Goal: Transaction & Acquisition: Obtain resource

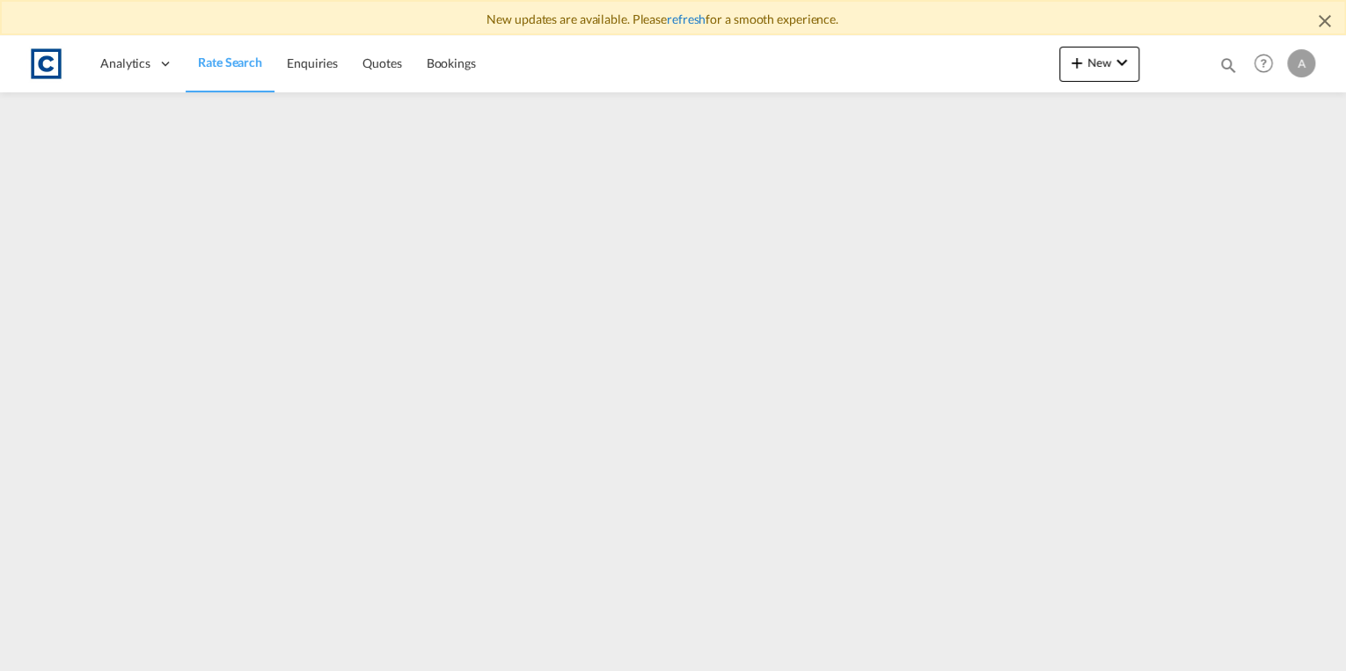
click at [689, 25] on link "refresh" at bounding box center [686, 18] width 39 height 15
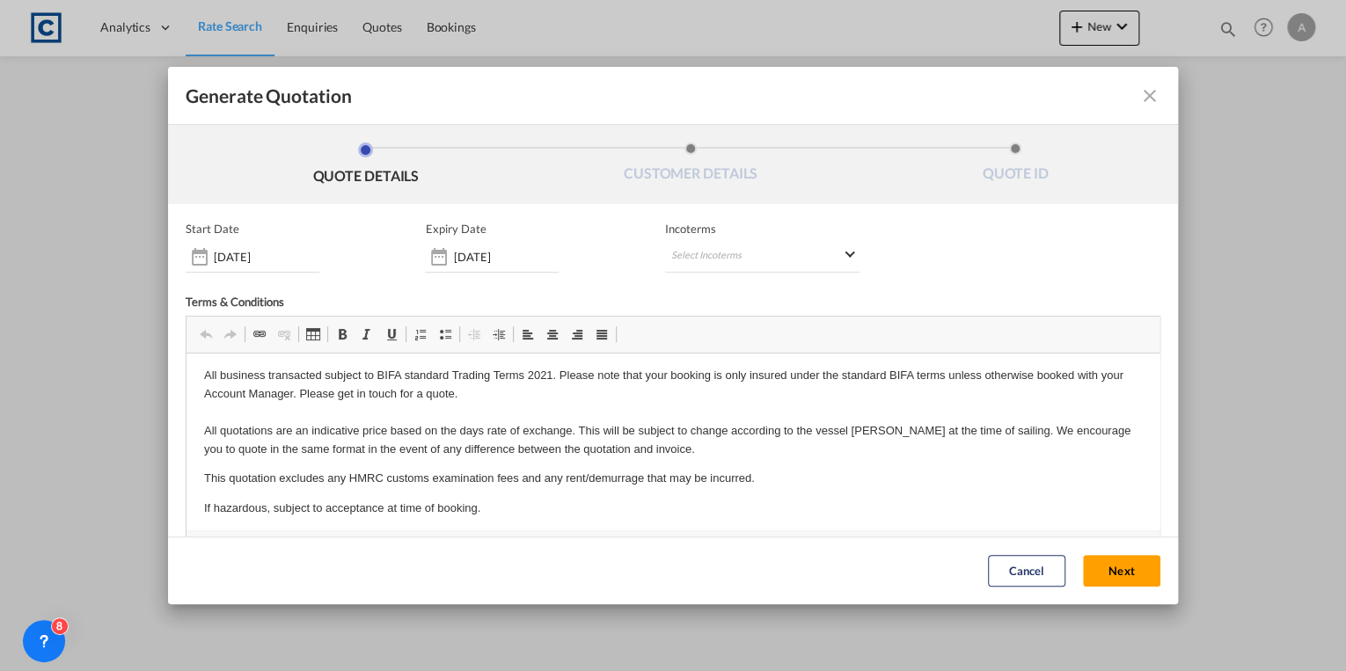
scroll to position [65, 0]
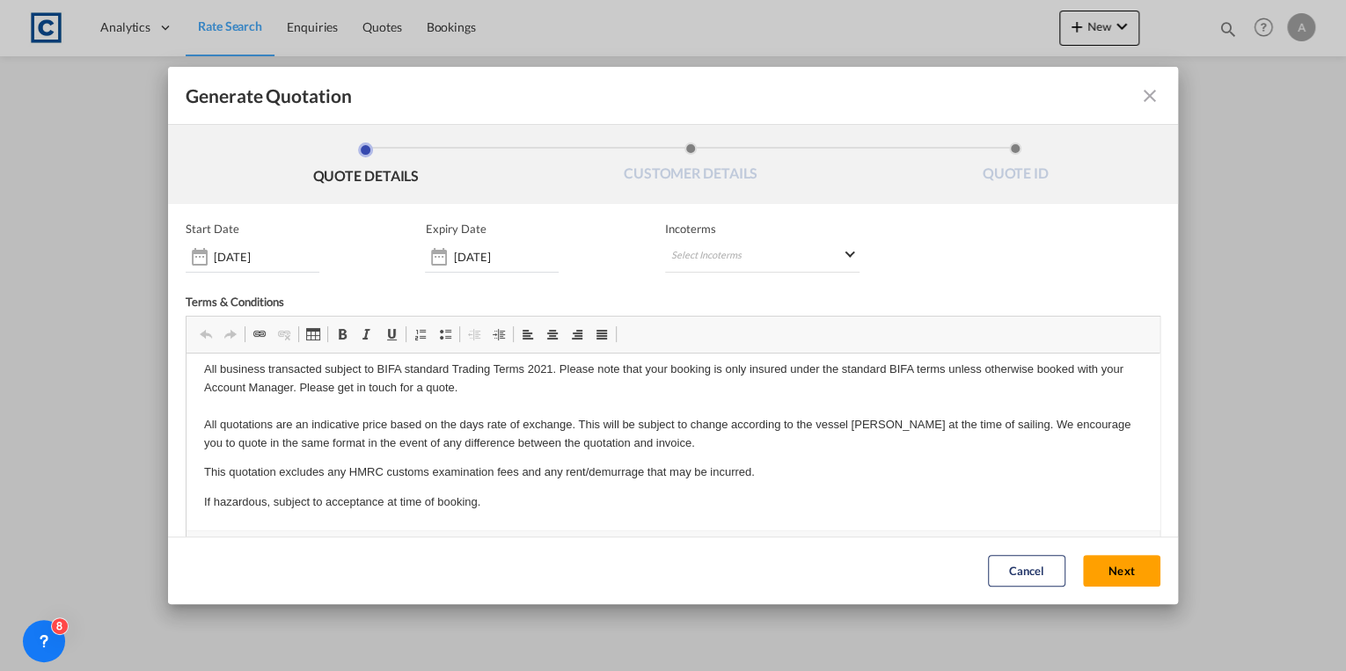
click at [1109, 573] on button "Next" at bounding box center [1121, 572] width 77 height 32
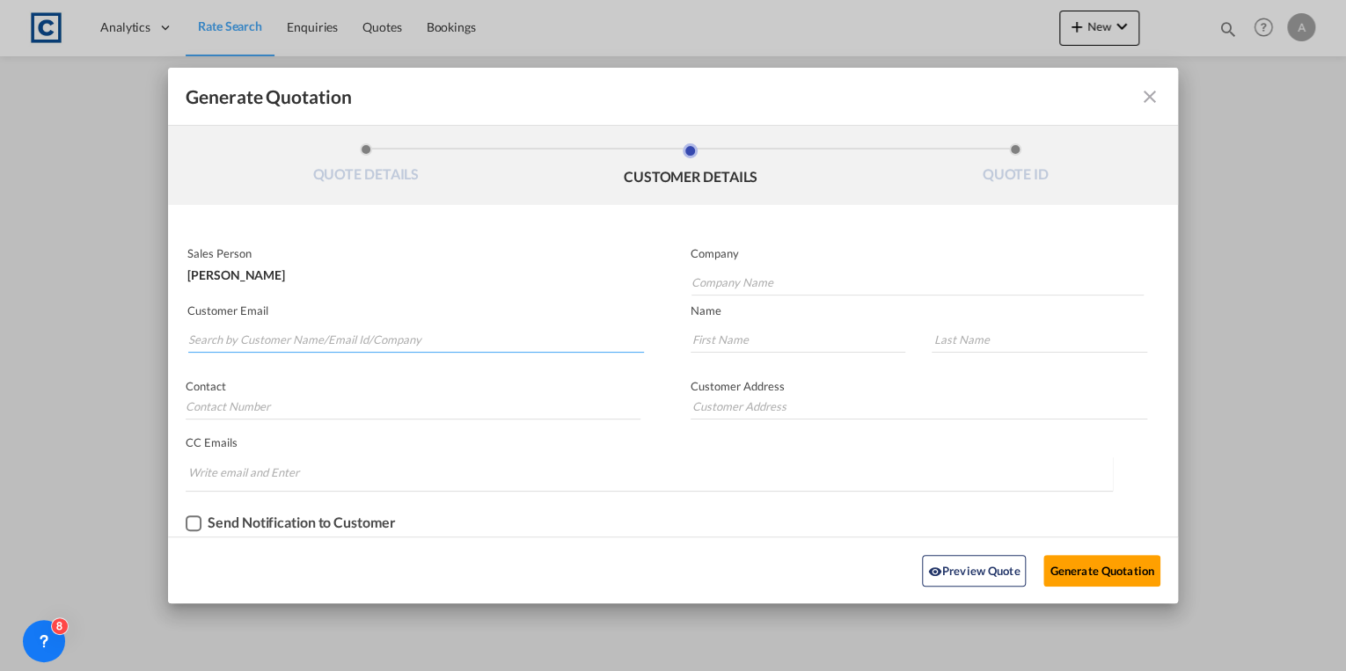
click at [315, 331] on input "Search by Customer Name/Email Id/Company" at bounding box center [416, 339] width 456 height 26
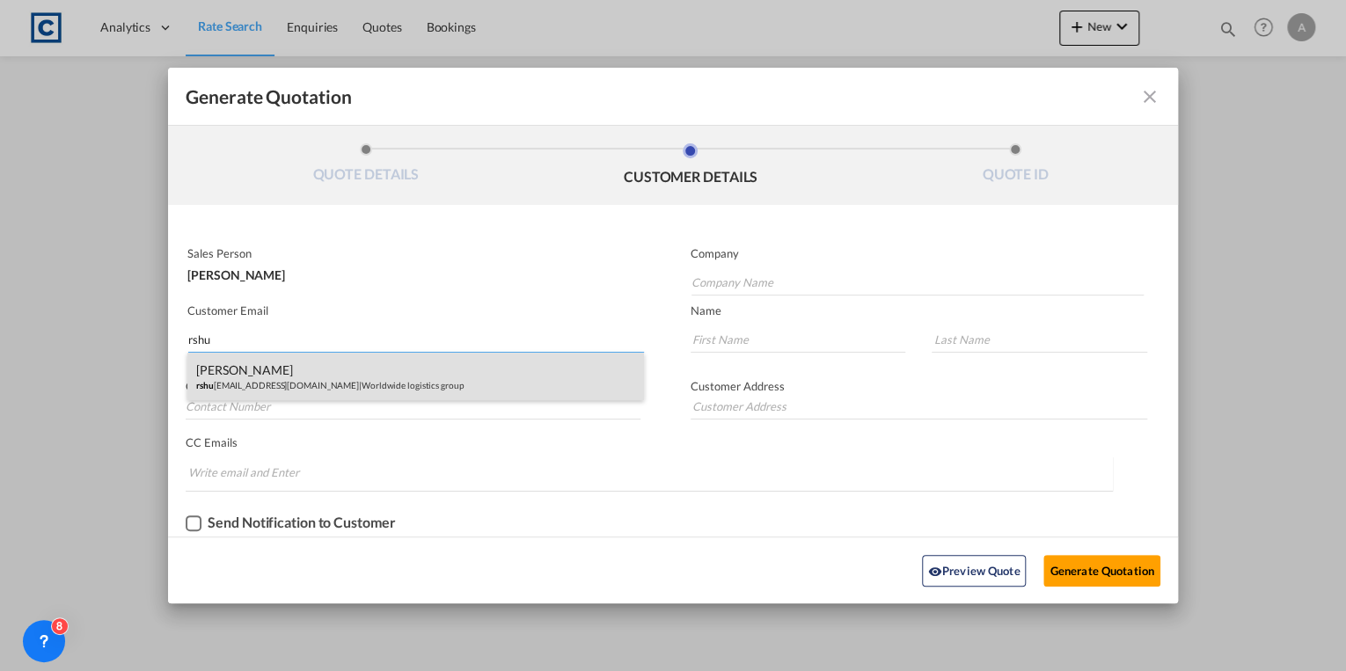
type input "rshu"
click at [331, 373] on div "Rajesh Shukla rshu kla@wwllmail.com | Worldwide logistics group" at bounding box center [415, 377] width 456 height 48
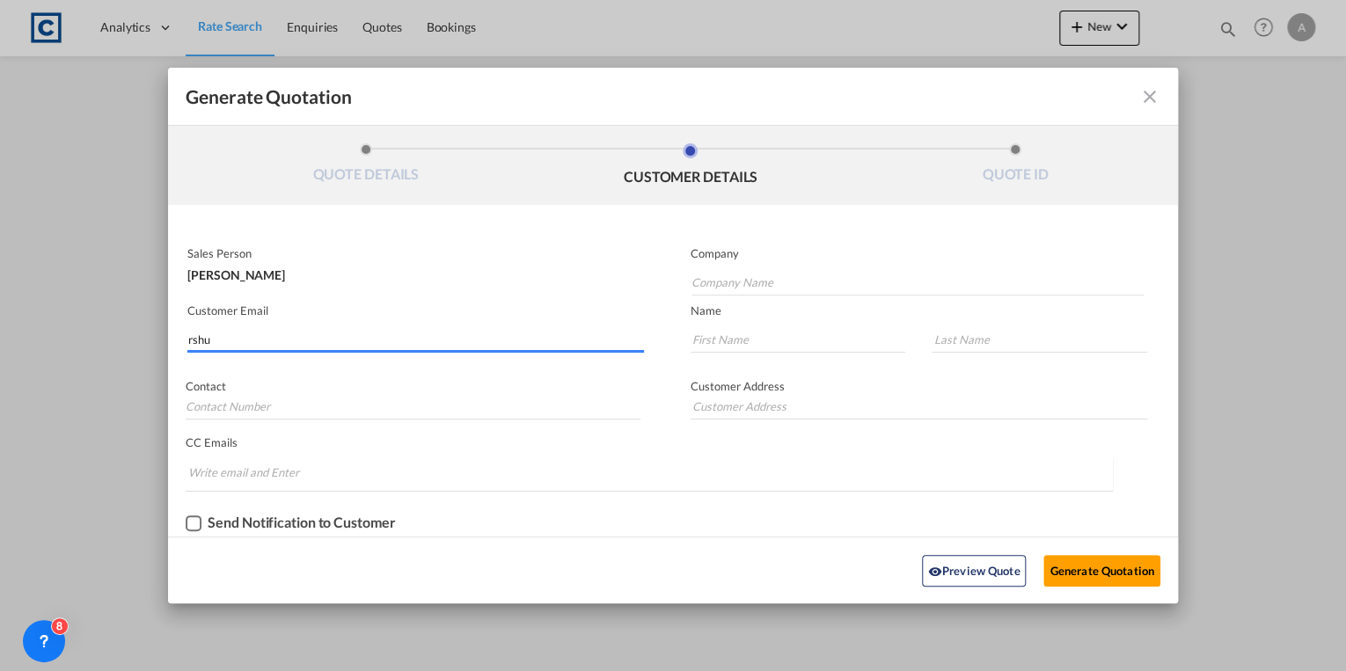
type input "Worldwide logistics group"
type input "rshukla@wwllmail.com"
type input "Rajesh"
type input "Shukla"
type input "0330 043 1150"
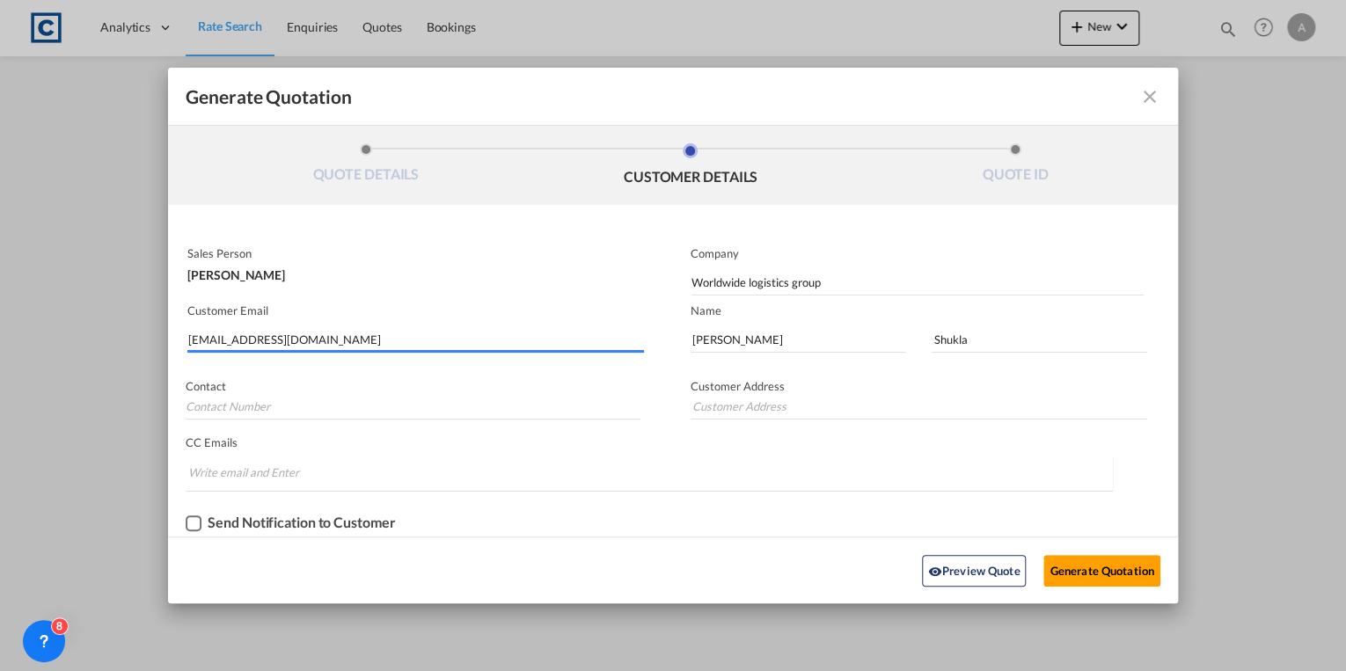
type input "10 Chantry House, High St, Coleshill, Birmingham B46 3BP, UK"
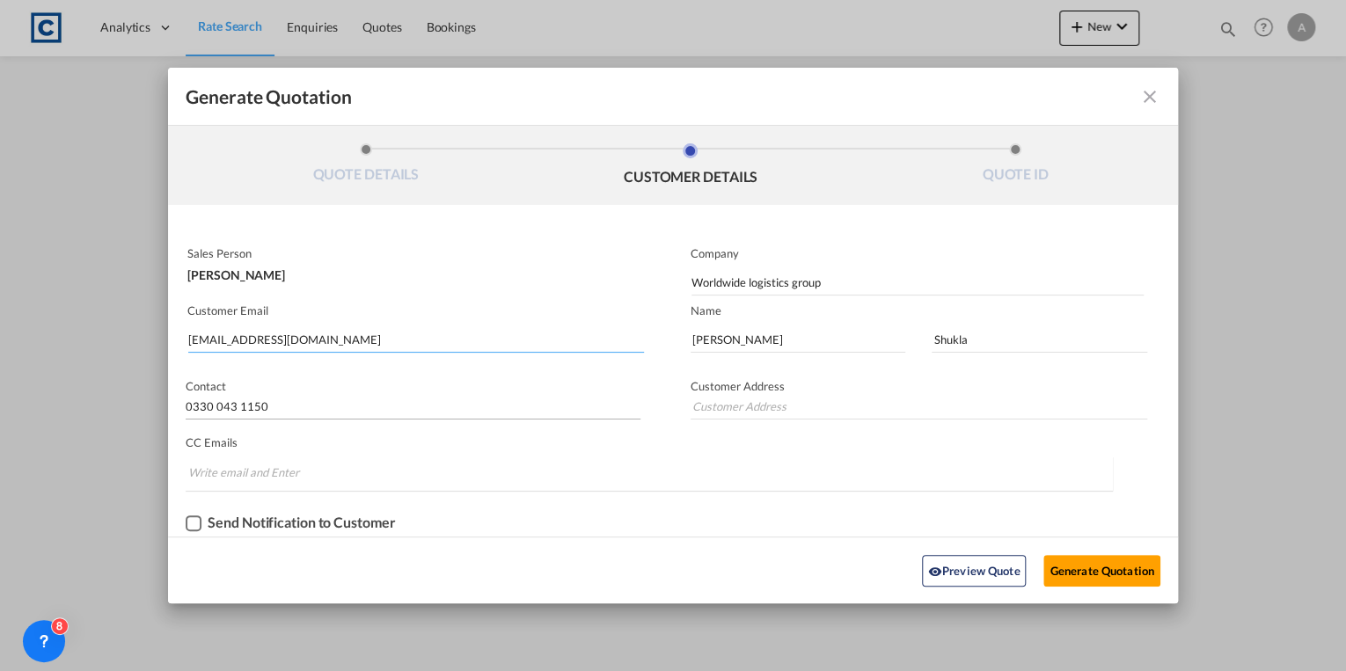
type input "10 Chantry House, High St, Coleshill, Birmingham B46 3BP, UK"
click at [1079, 567] on button "Generate Quotation" at bounding box center [1102, 571] width 116 height 32
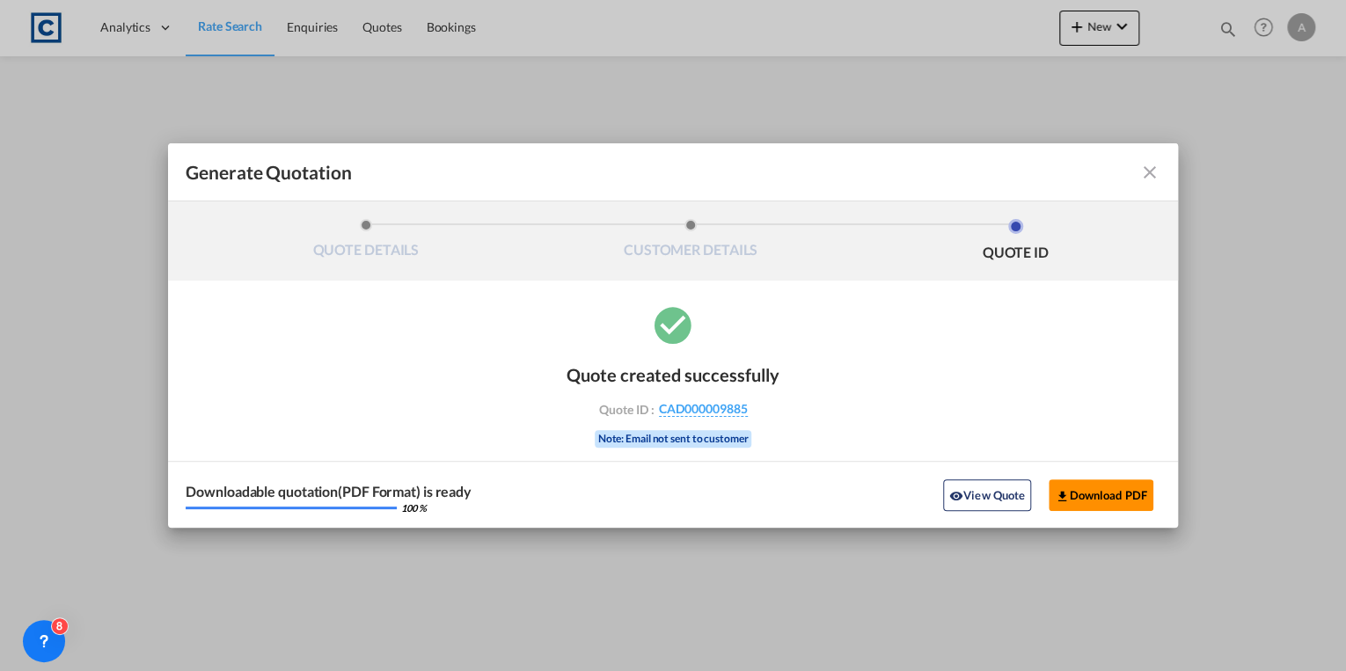
click at [1107, 492] on button "Download PDF" at bounding box center [1101, 496] width 105 height 32
click at [1141, 172] on md-icon "icon-close fg-AAA8AD cursor m-0" at bounding box center [1150, 172] width 21 height 21
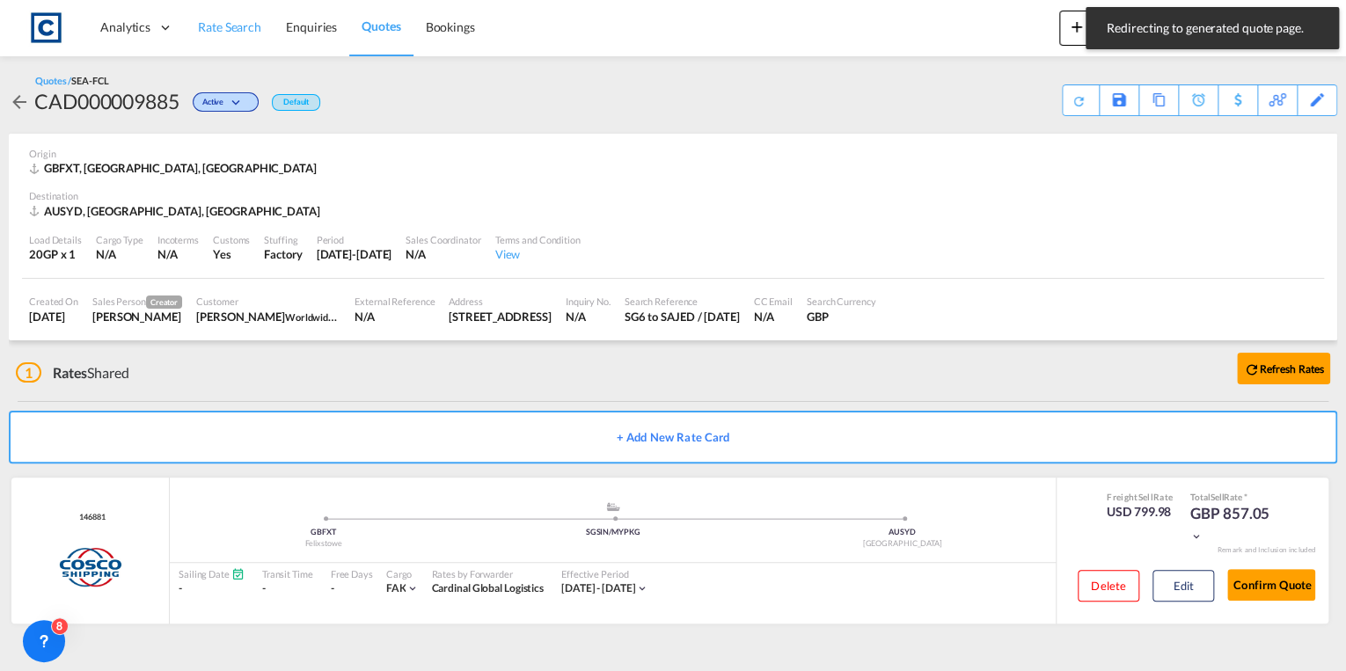
click at [229, 25] on span "Rate Search" at bounding box center [229, 26] width 63 height 15
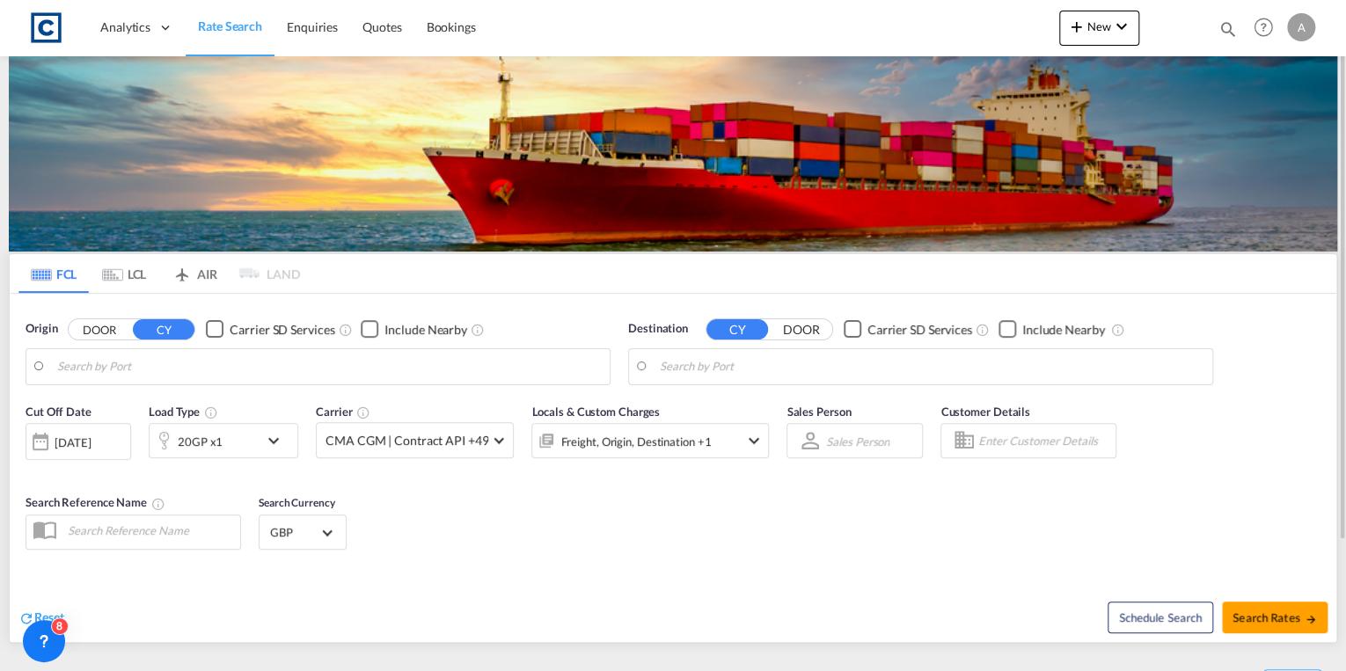
type input "Felixstowe, GBFXT"
type input "Sydney, AUSYD"
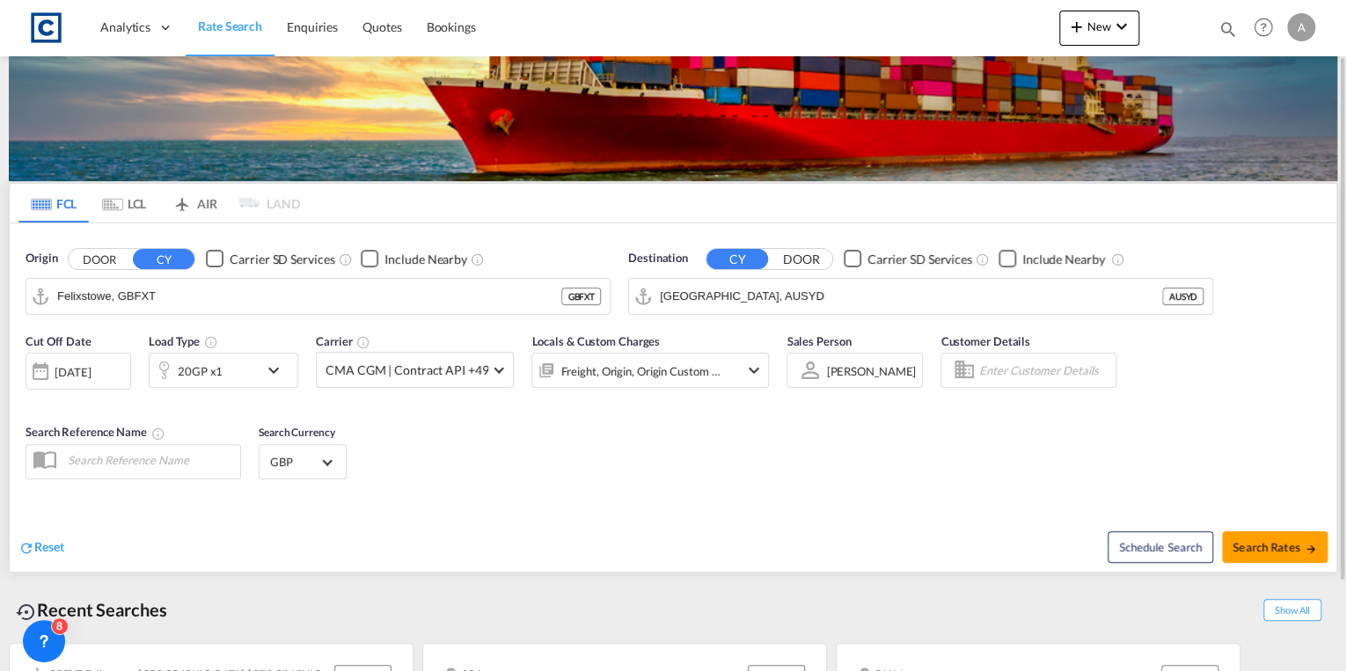
click at [269, 370] on md-icon "icon-chevron-down" at bounding box center [278, 370] width 30 height 21
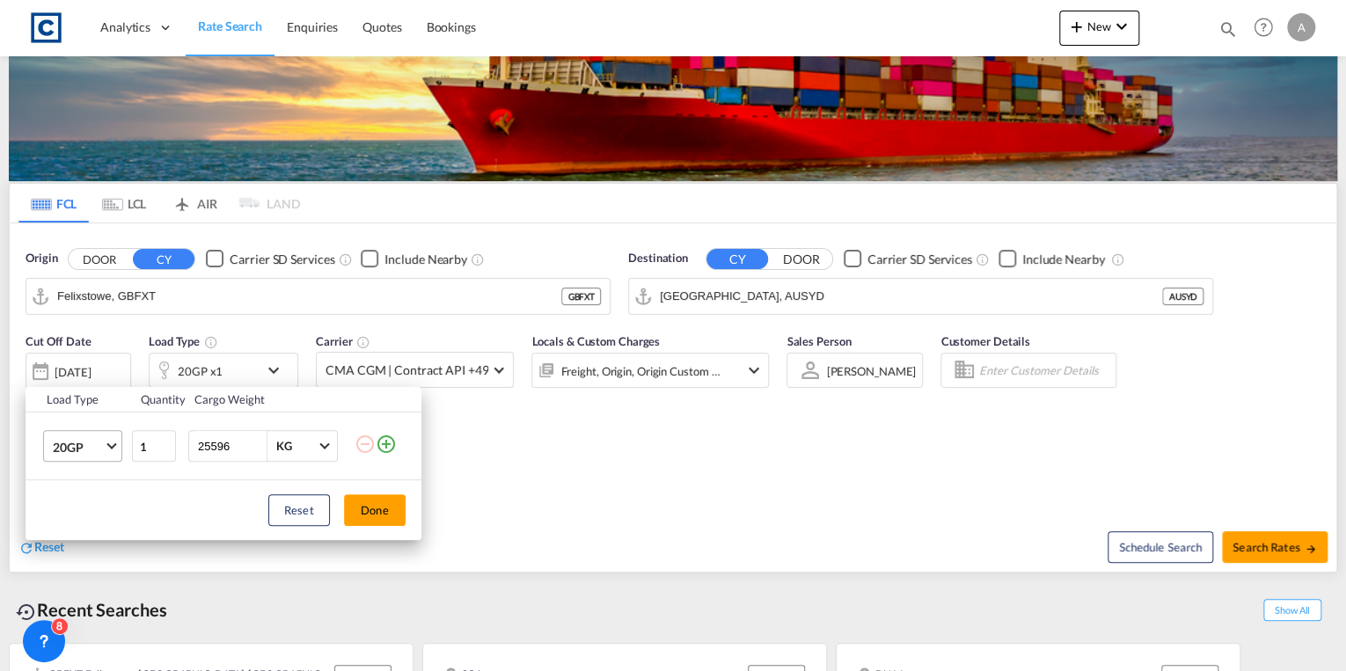
click at [113, 451] on md-select-value "20GP" at bounding box center [86, 446] width 70 height 30
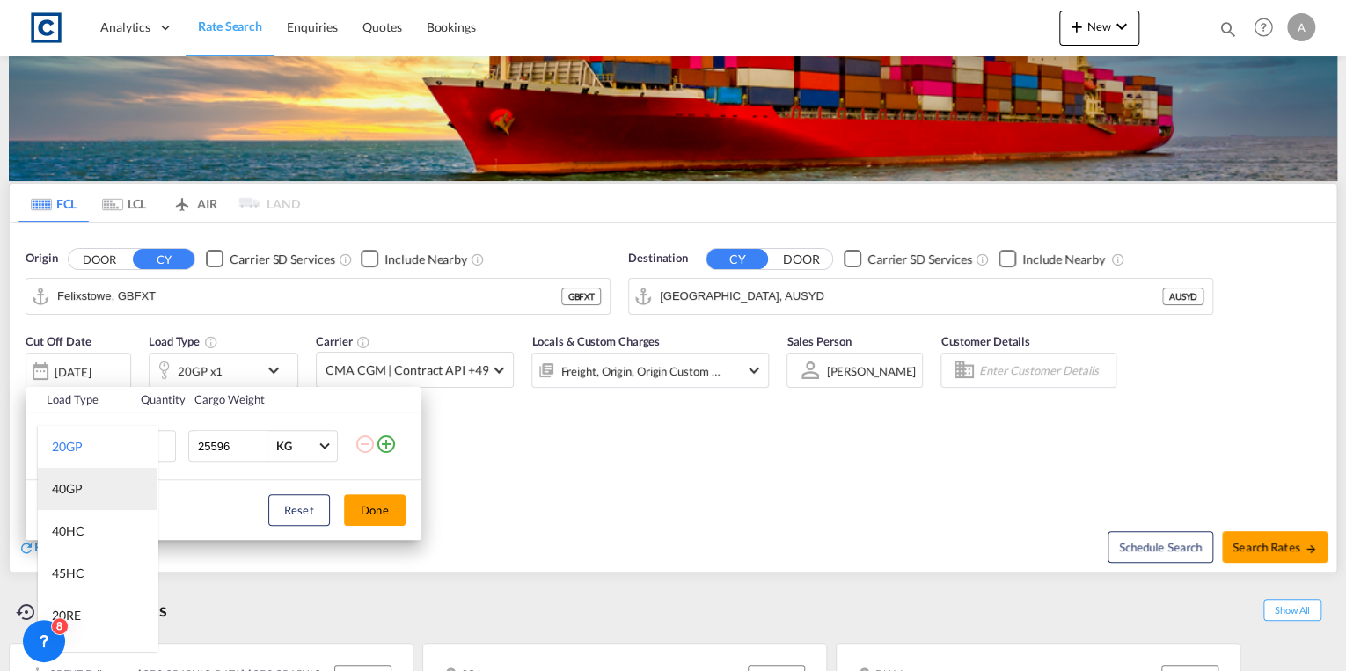
click at [92, 479] on md-option "40GP" at bounding box center [98, 489] width 120 height 42
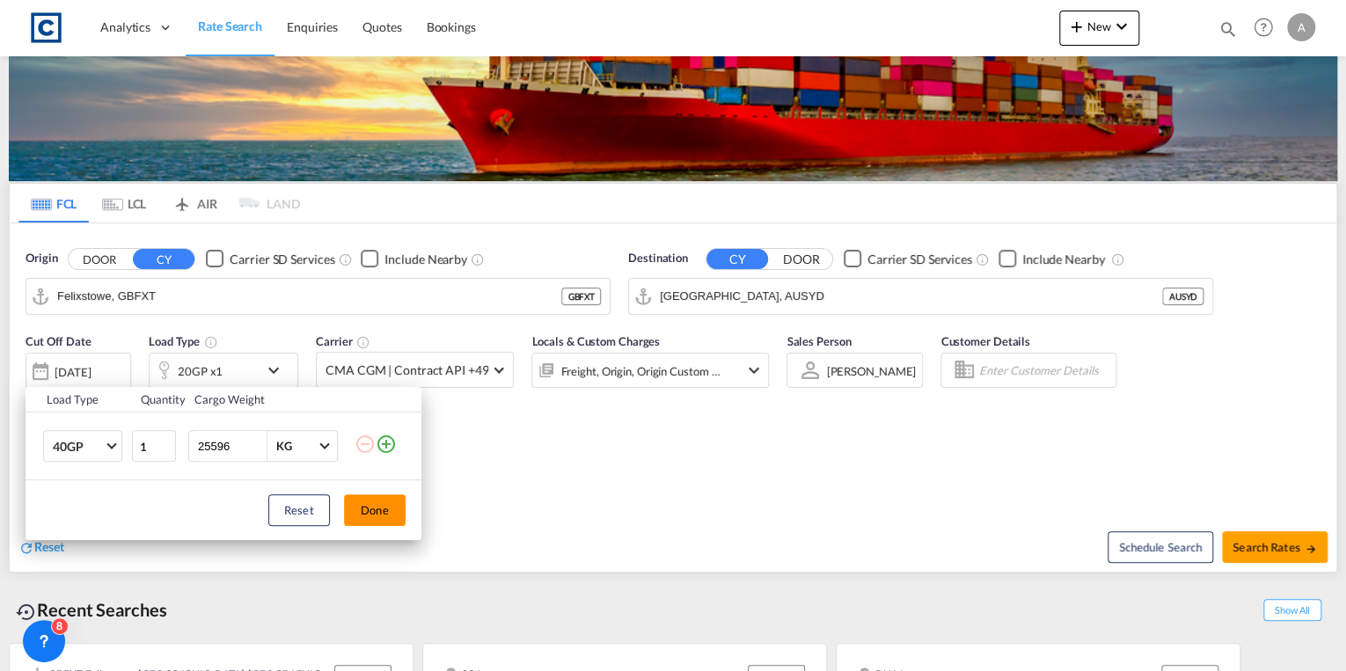
click at [384, 515] on button "Done" at bounding box center [375, 511] width 62 height 32
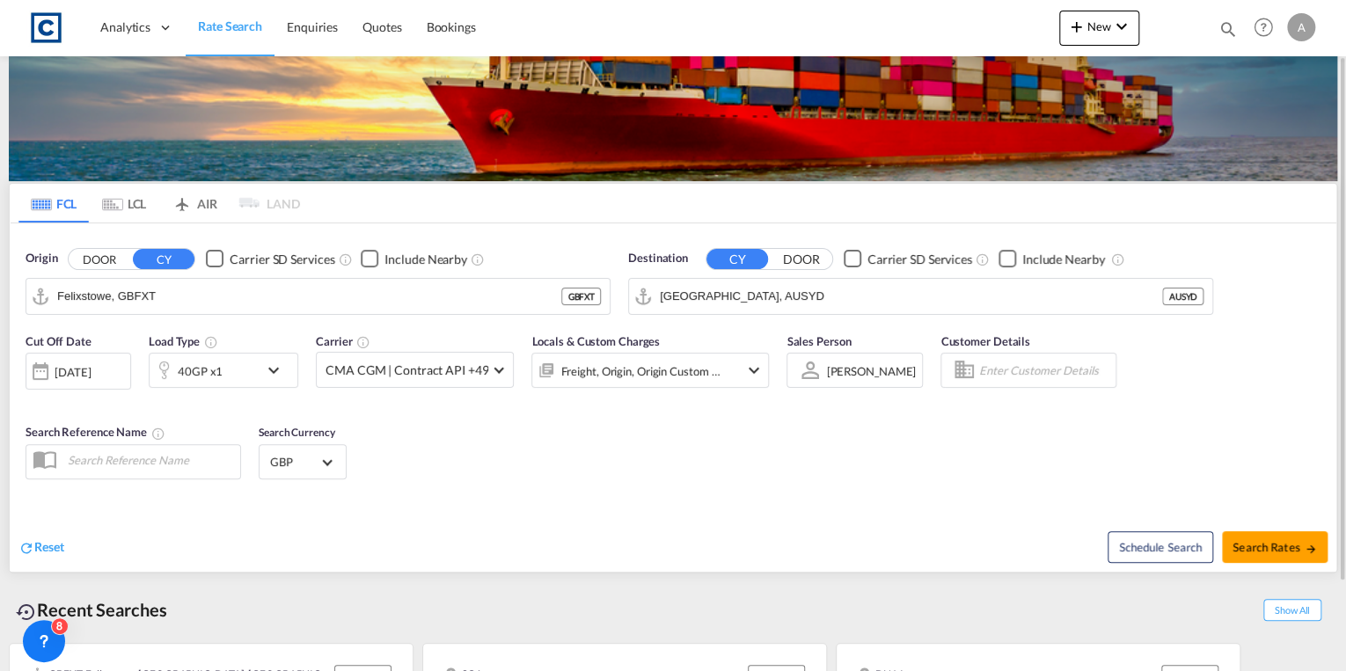
scroll to position [182, 0]
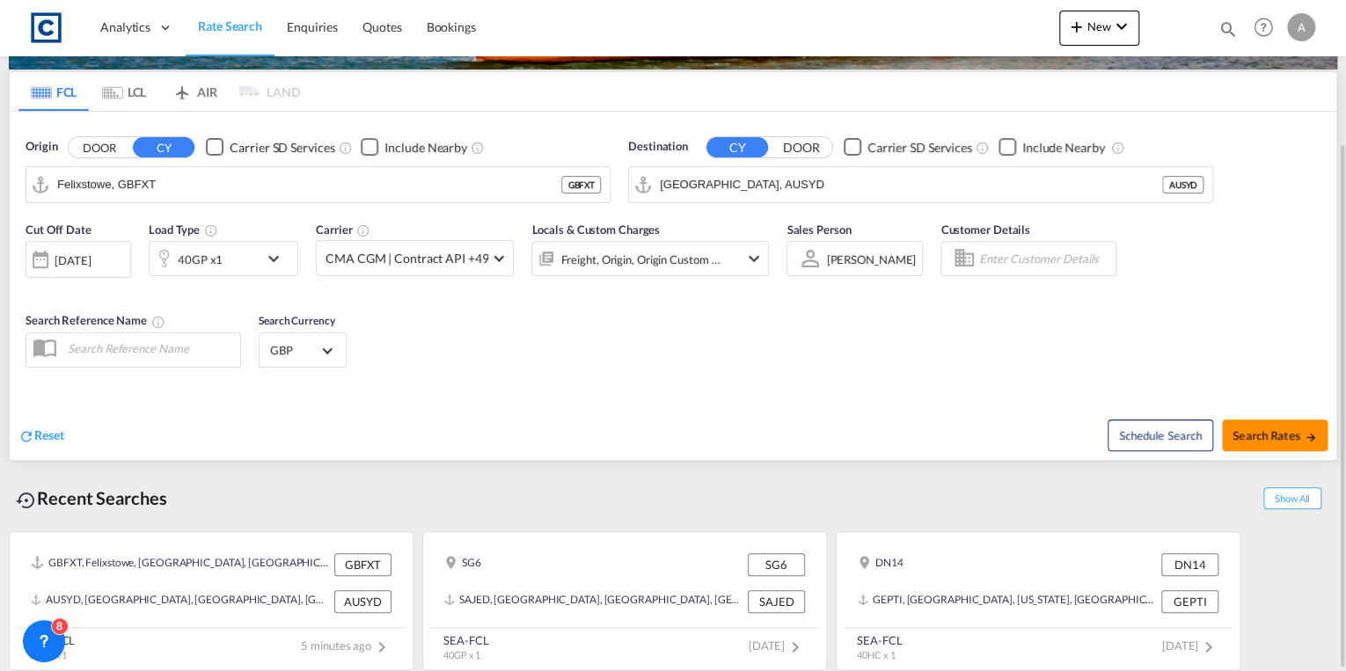
click at [1264, 429] on span "Search Rates" at bounding box center [1275, 436] width 84 height 14
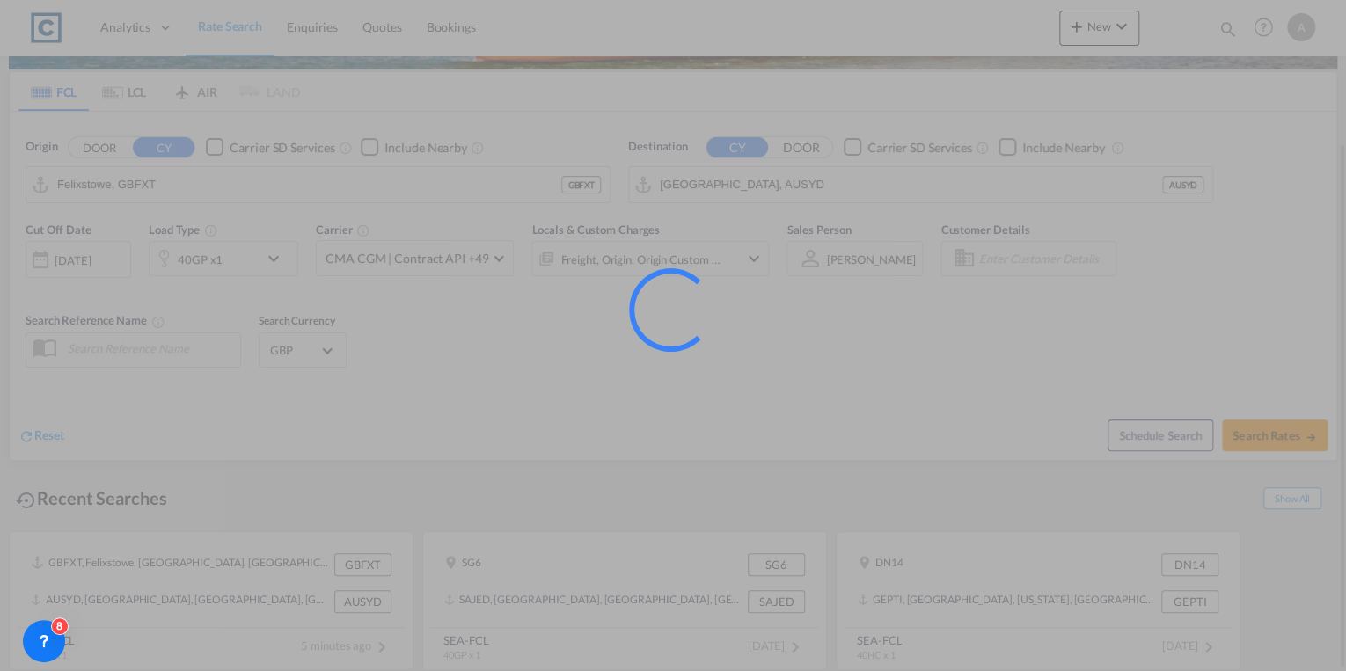
type input "GBFXT to AUSYD / 25 Sep 2025"
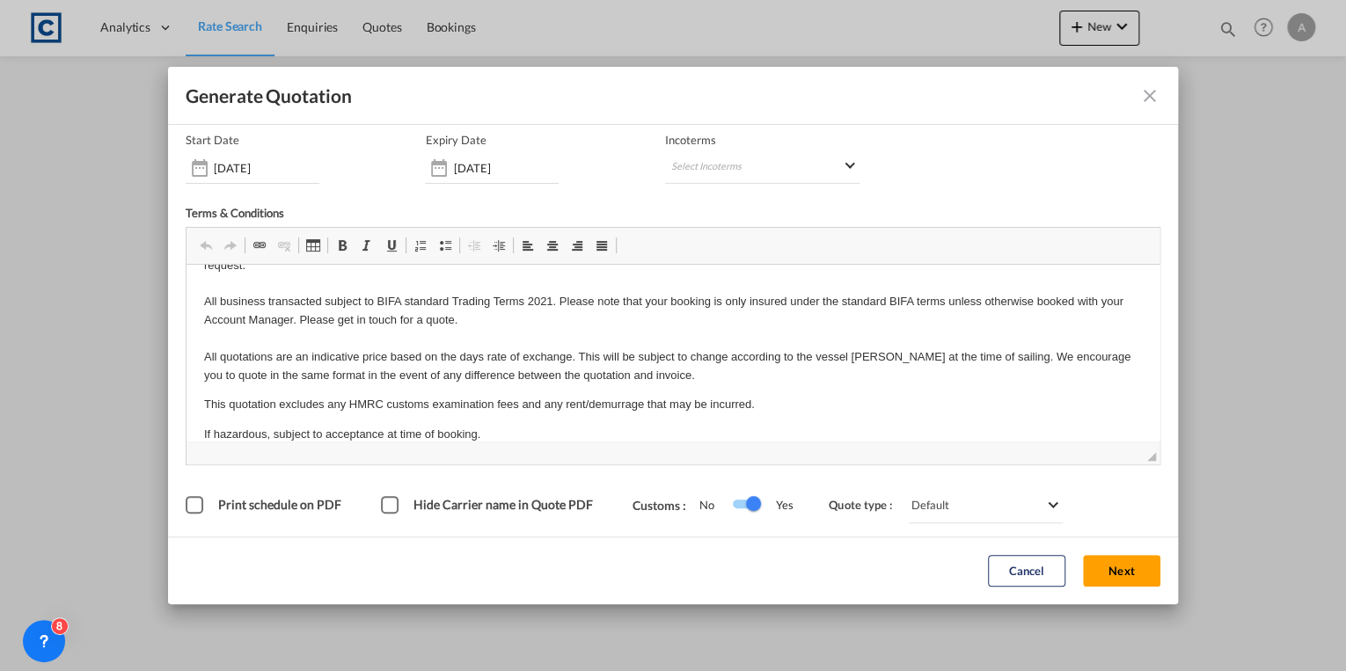
scroll to position [65, 0]
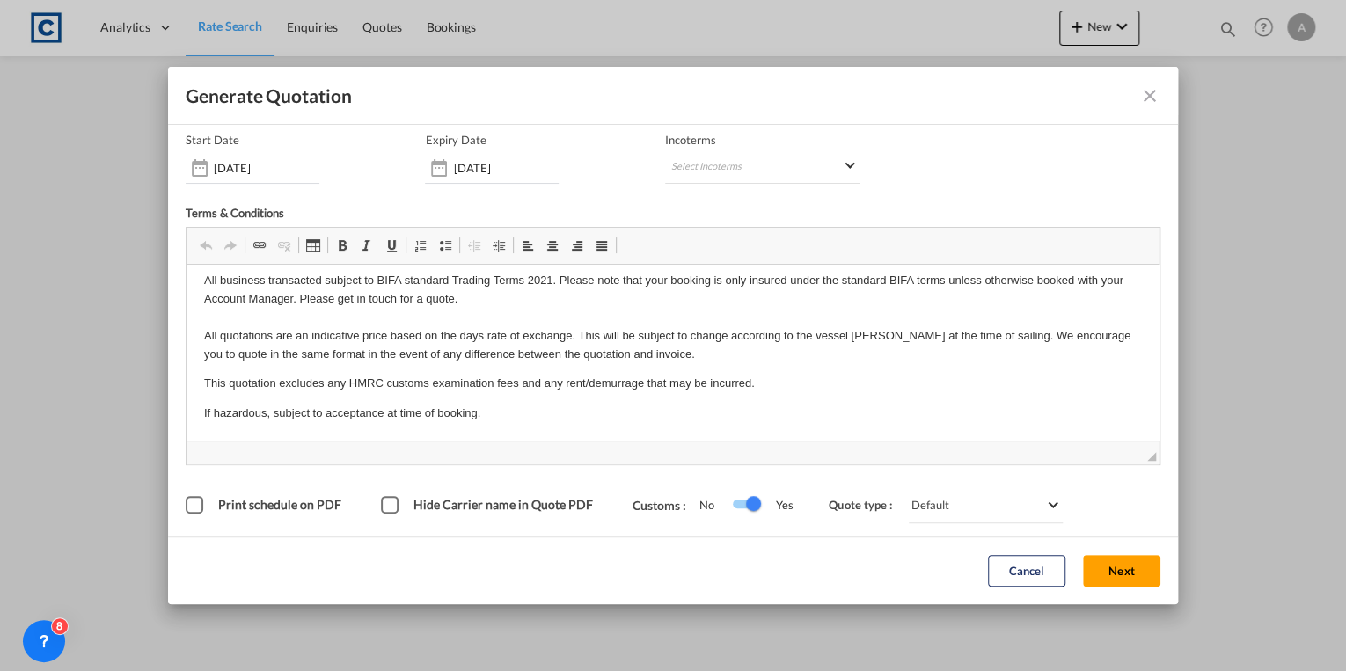
click at [1110, 573] on button "Next" at bounding box center [1121, 572] width 77 height 32
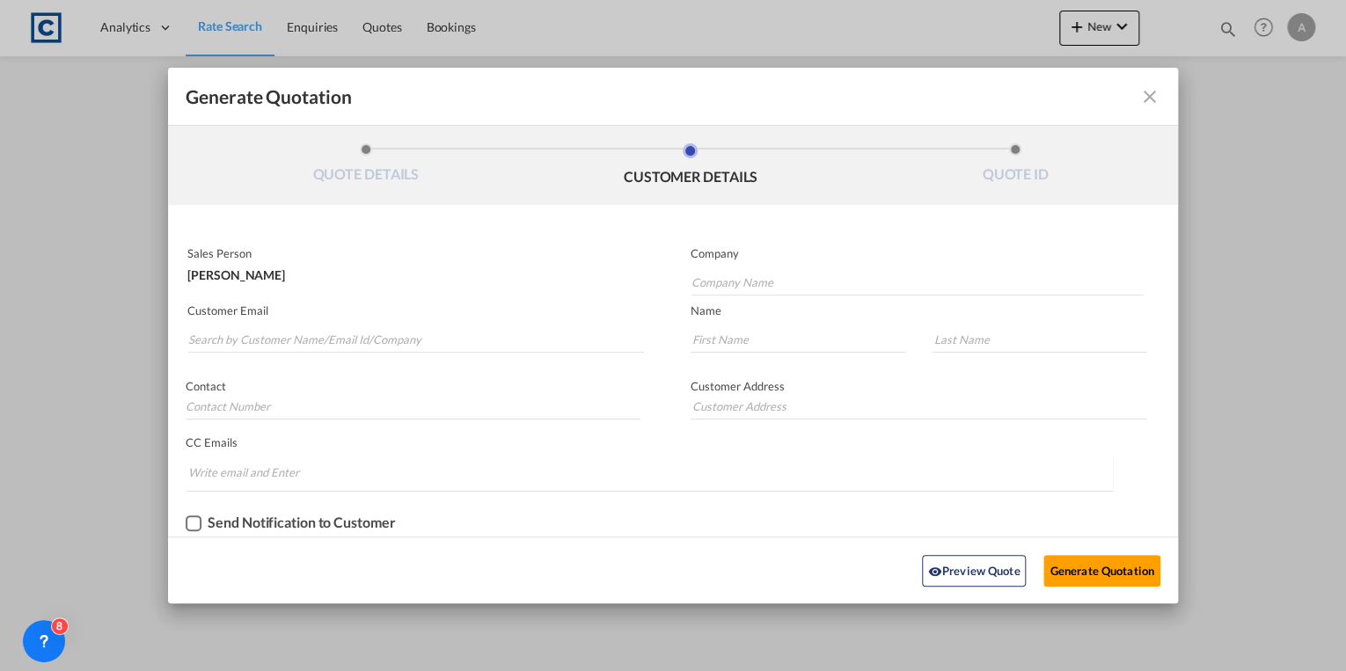
scroll to position [0, 0]
click at [339, 340] on input "Search by Customer Name/Email Id/Company" at bounding box center [416, 339] width 456 height 26
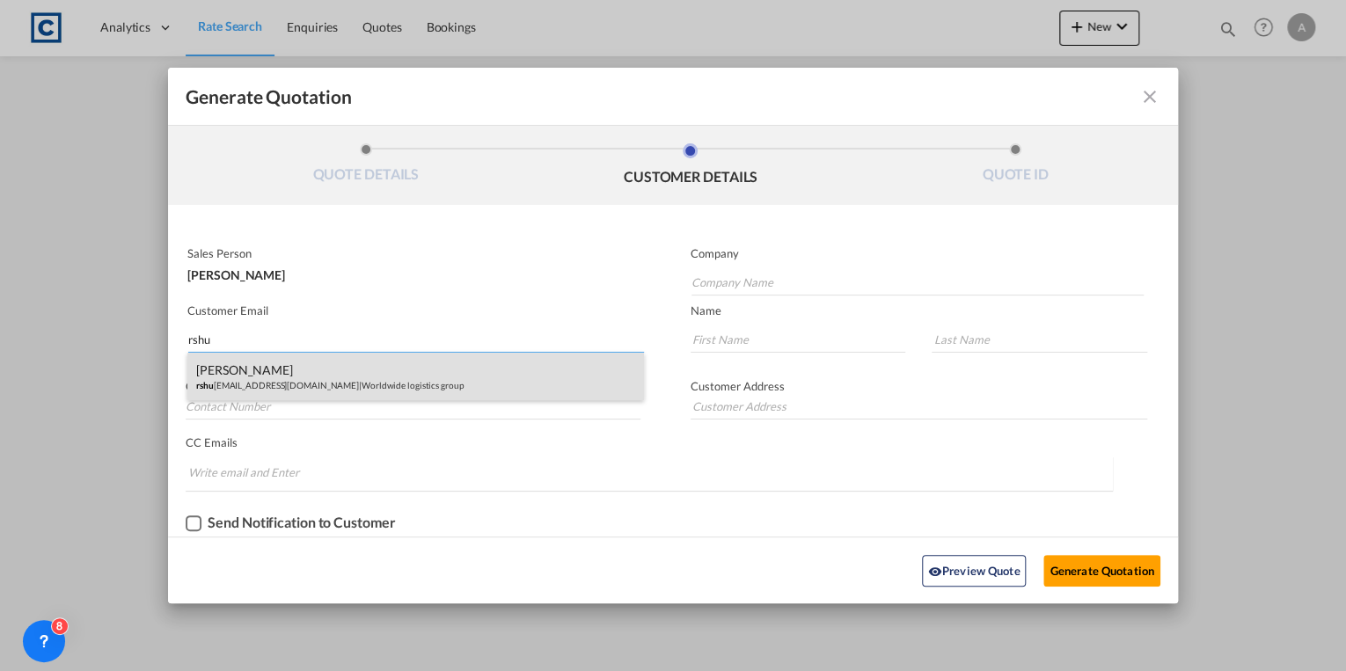
type input "rshu"
click at [365, 388] on div "Rajesh Shukla rshu kla@wwllmail.com | Worldwide logistics group" at bounding box center [415, 377] width 456 height 48
type input "Worldwide logistics group"
type input "rshukla@wwllmail.com"
type input "Rajesh"
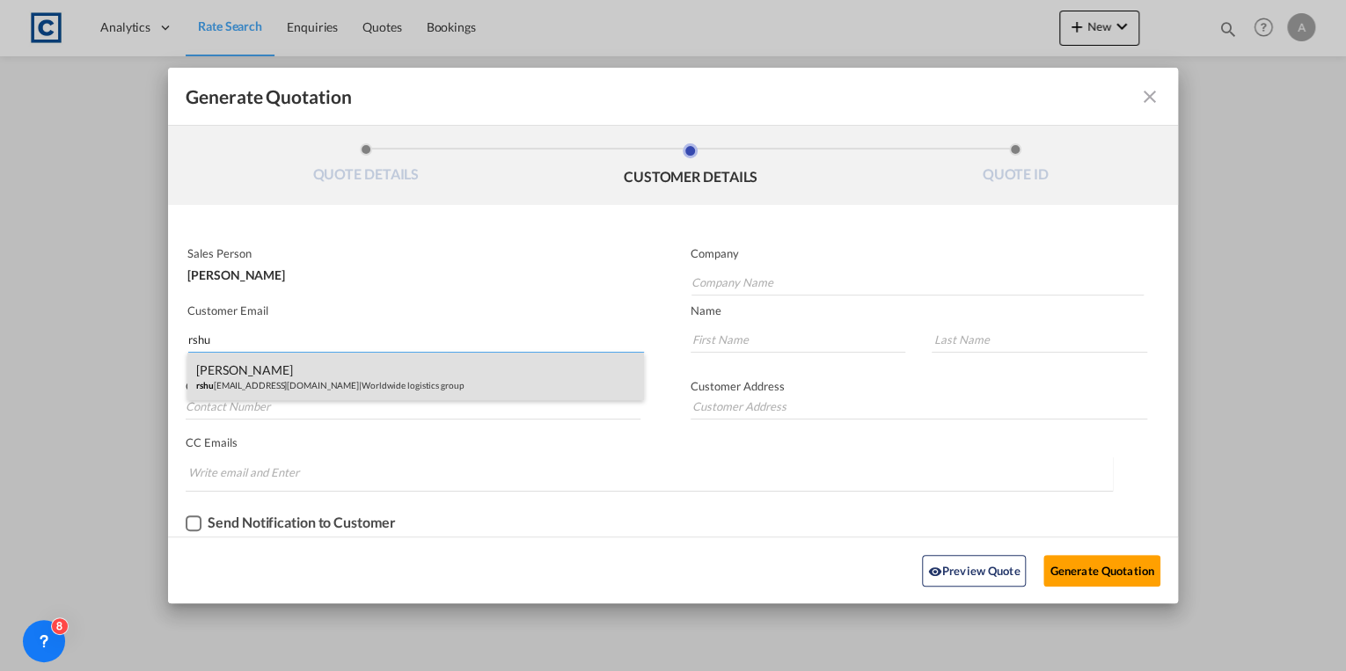
type input "Shukla"
type input "0330 043 1150"
type input "10 Chantry House, High St, Coleshill, Birmingham B46 3BP, UK"
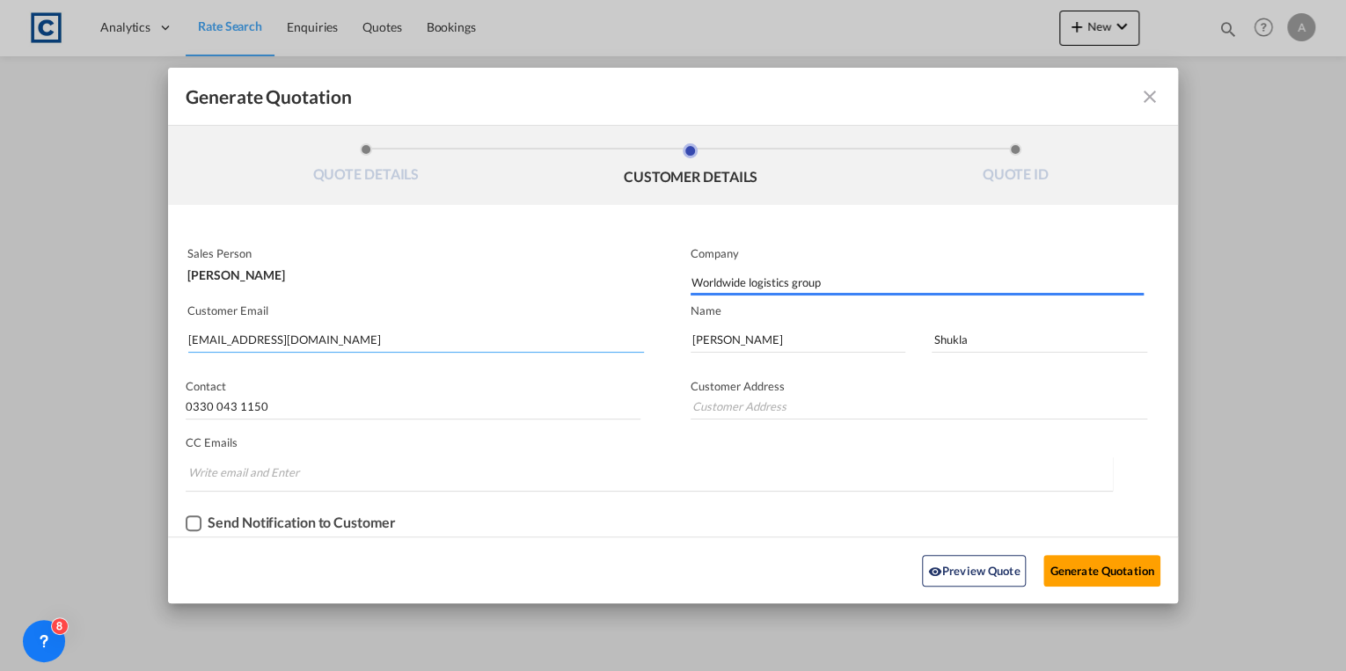
type input "10 Chantry House, High St, Coleshill, Birmingham B46 3BP, UK"
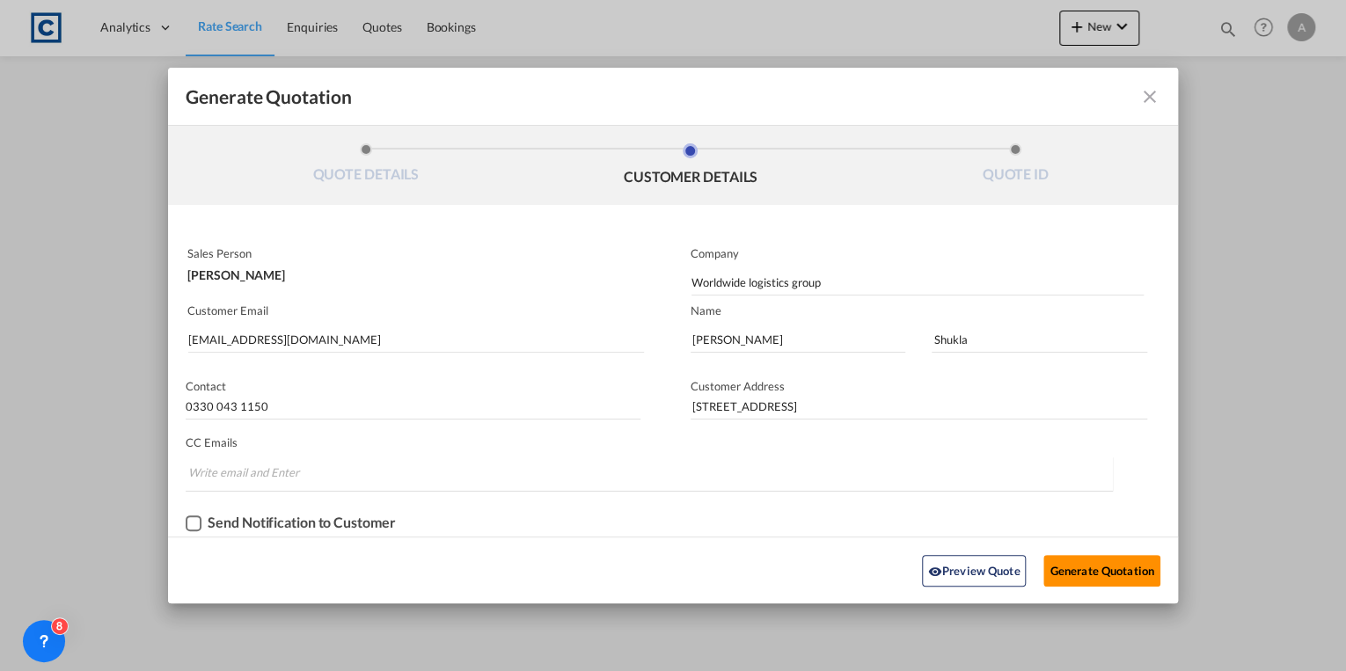
click at [1109, 567] on button "Generate Quotation" at bounding box center [1102, 571] width 116 height 32
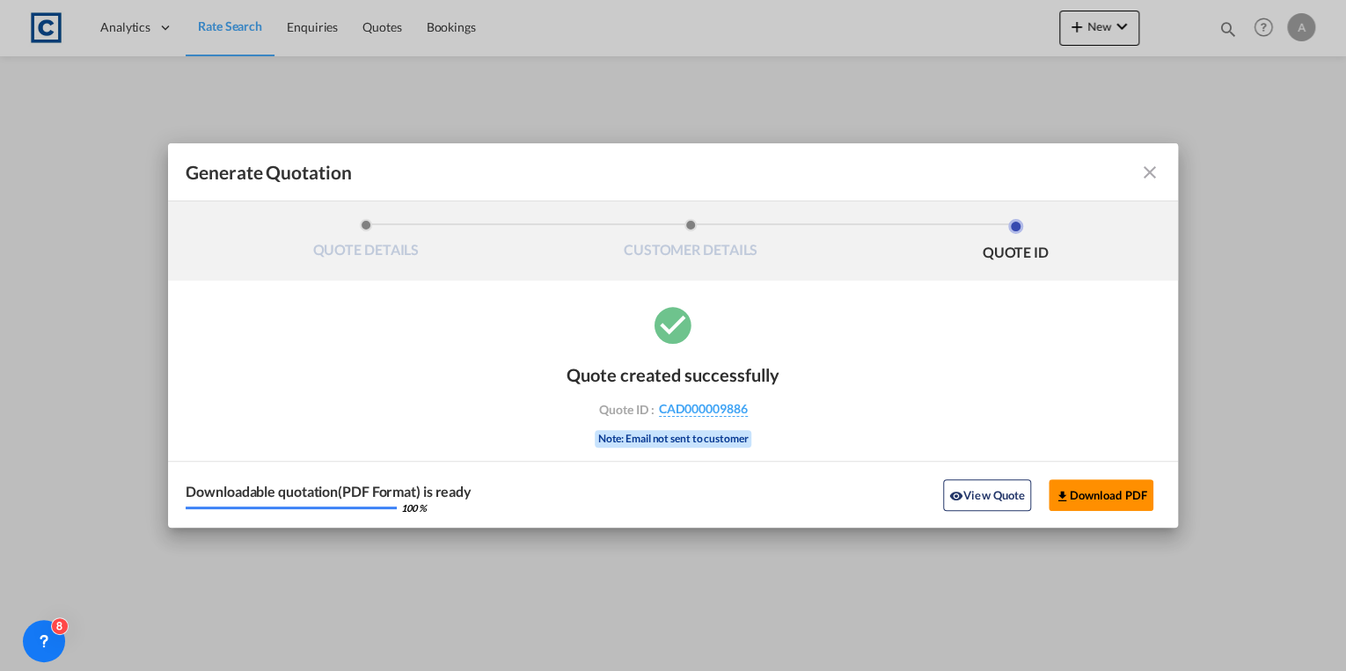
click at [1112, 489] on button "Download PDF" at bounding box center [1101, 496] width 105 height 32
